Goal: Submit feedback/report problem: Submit feedback/report problem

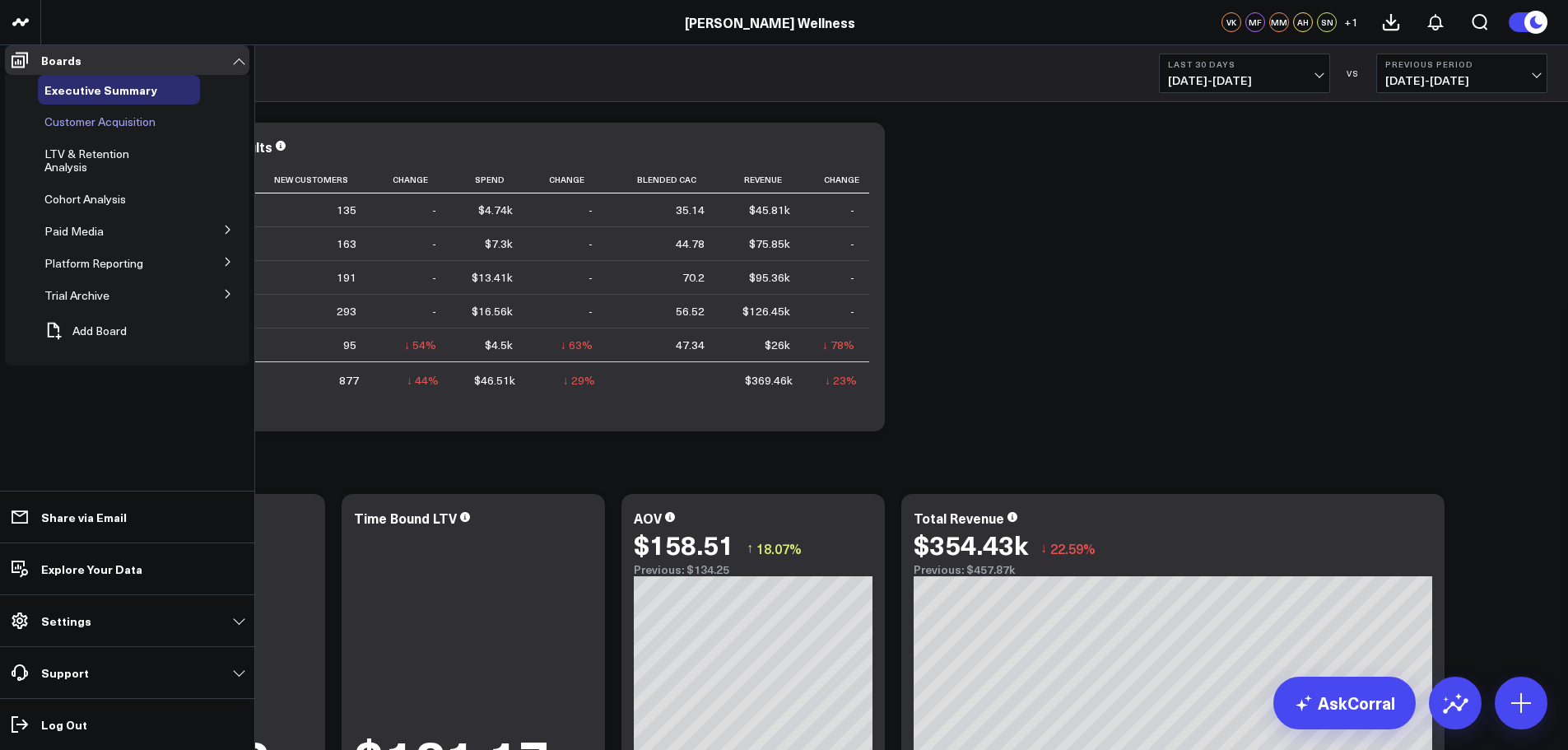
click at [116, 129] on span "Customer Acquisition" at bounding box center [100, 122] width 111 height 16
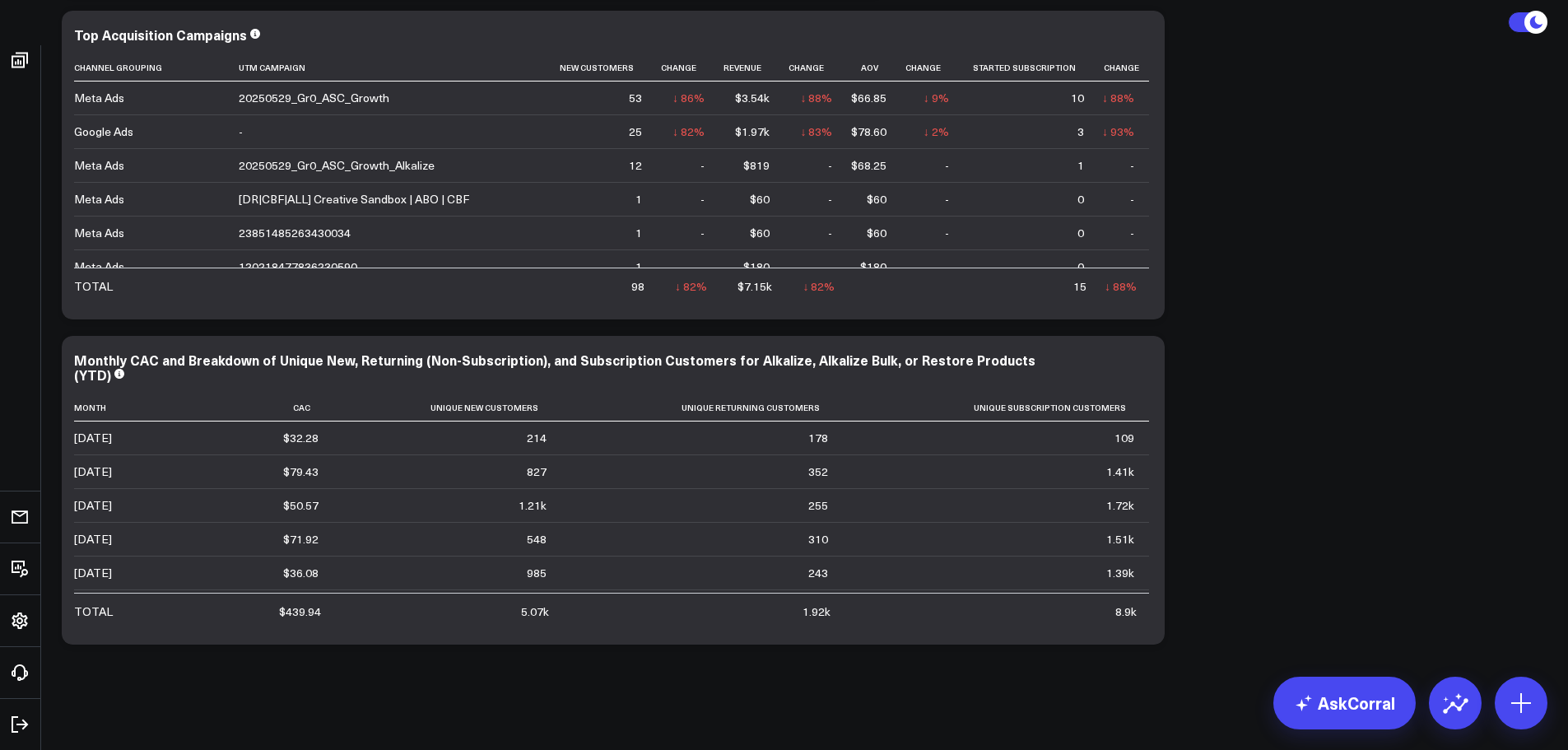
scroll to position [3121, 0]
click at [1108, 362] on icon at bounding box center [1115, 361] width 20 height 20
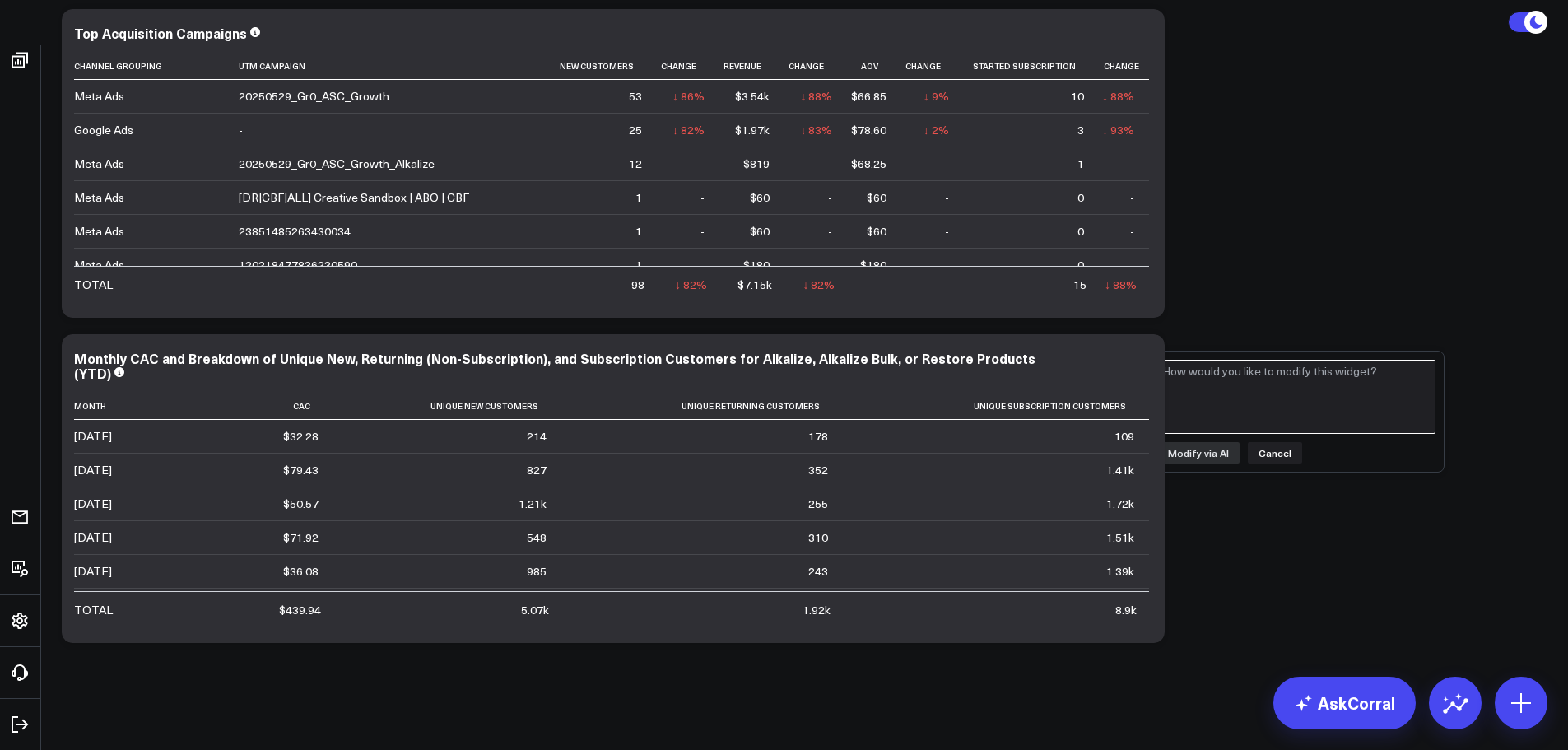
click at [1225, 387] on textarea at bounding box center [1296, 396] width 279 height 74
type textarea "Add a column for total Orders by each group of Unique customers"
click at [1198, 453] on button "Modify via AI" at bounding box center [1198, 452] width 82 height 21
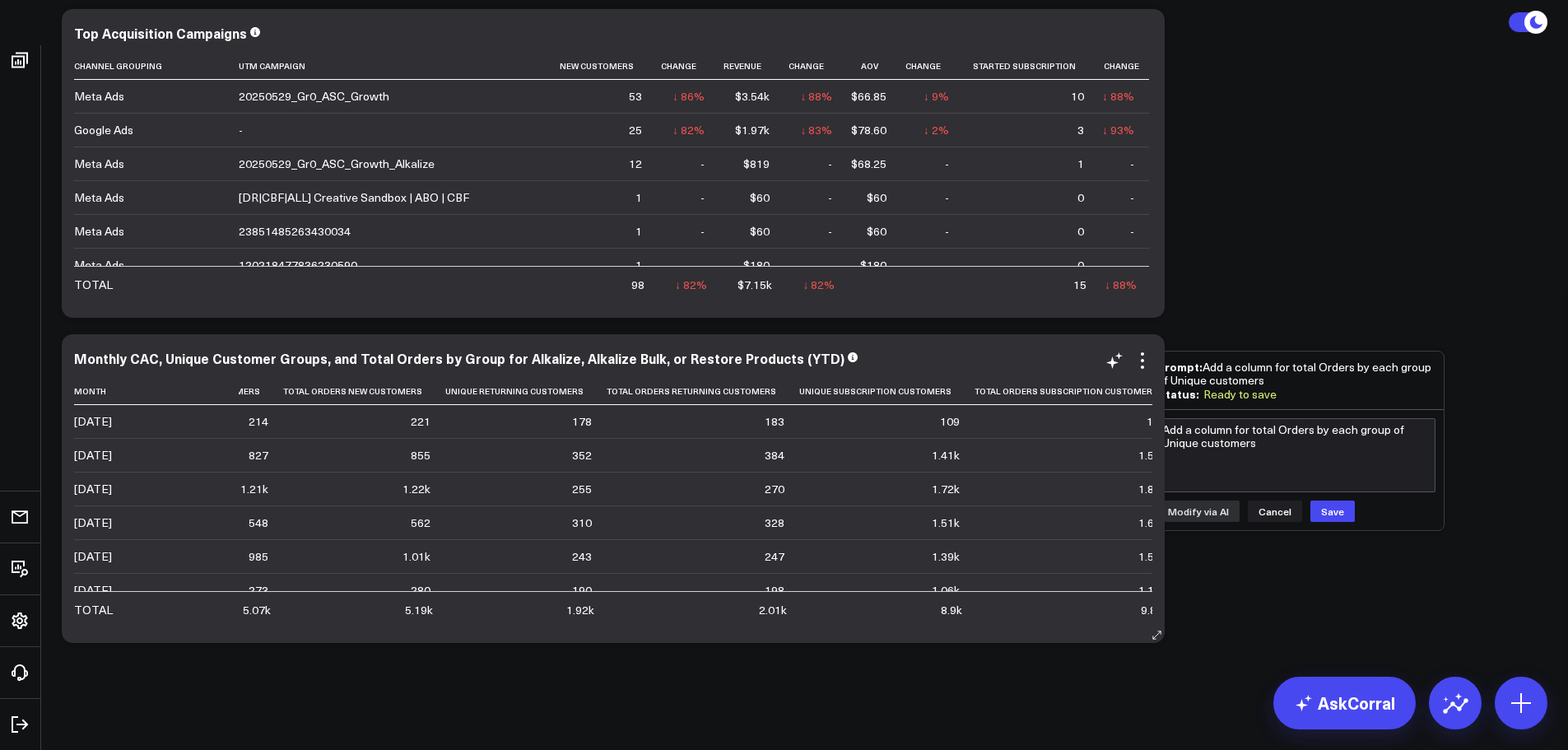
scroll to position [0, 142]
click at [1333, 513] on button "Save" at bounding box center [1333, 511] width 45 height 21
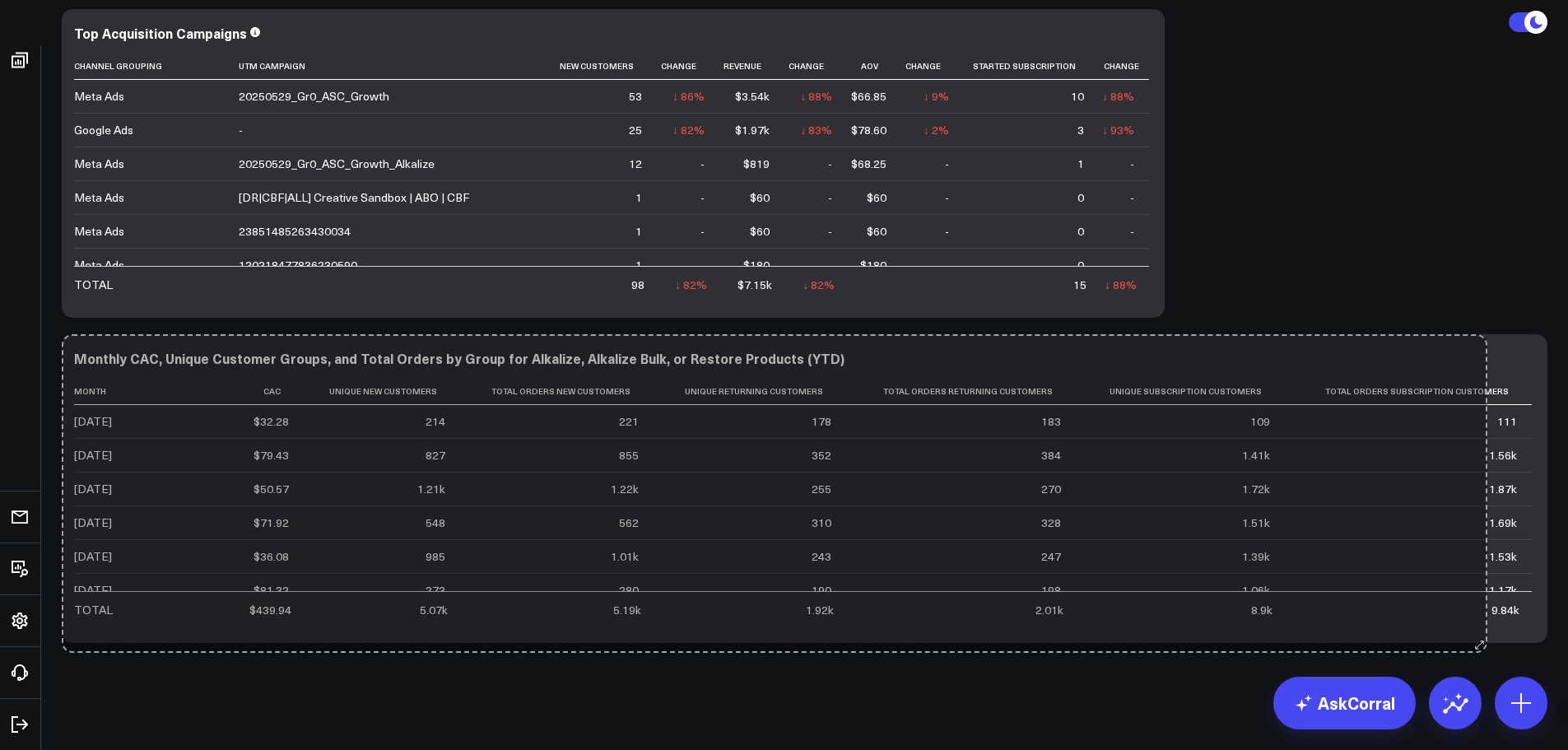
drag, startPoint x: 1160, startPoint y: 638, endPoint x: 1490, endPoint y: 648, distance: 330.2
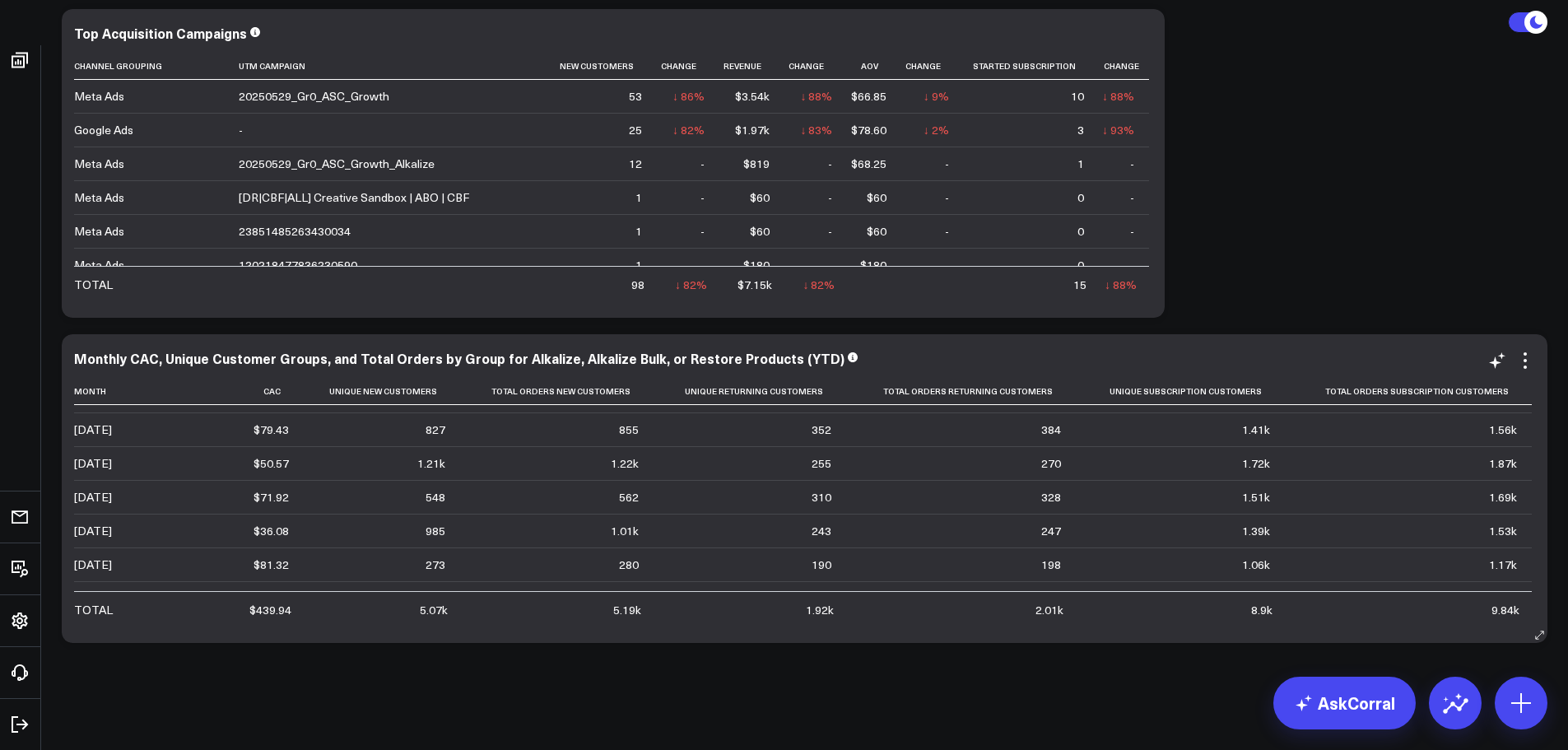
scroll to position [0, 0]
